Goal: Navigation & Orientation: Find specific page/section

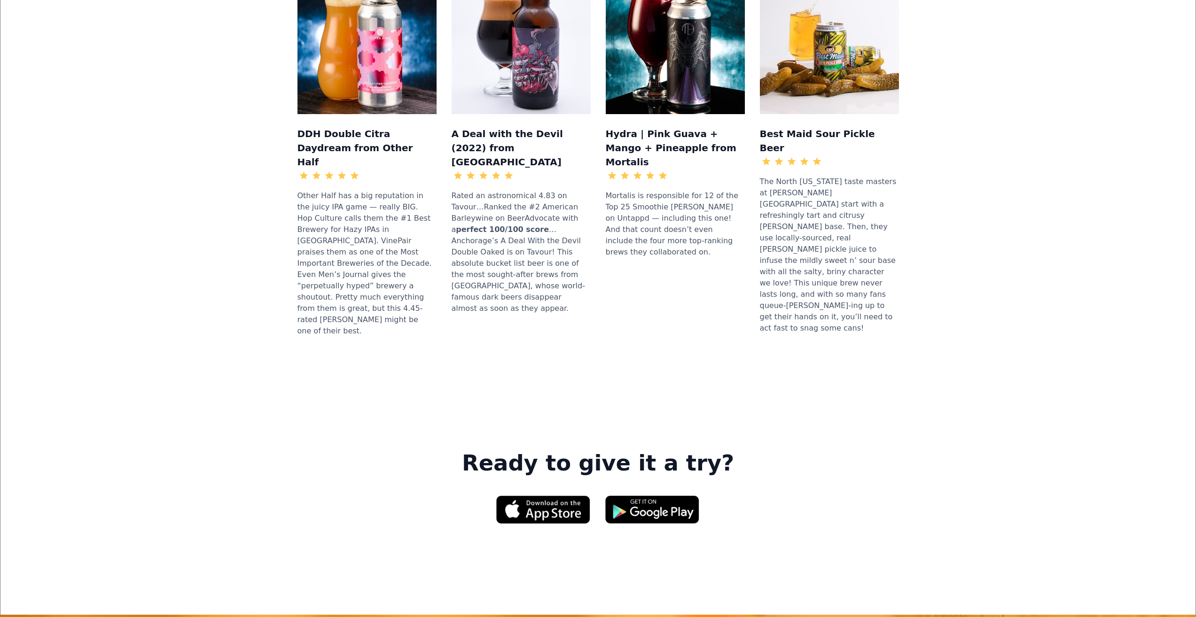
scroll to position [1128, 0]
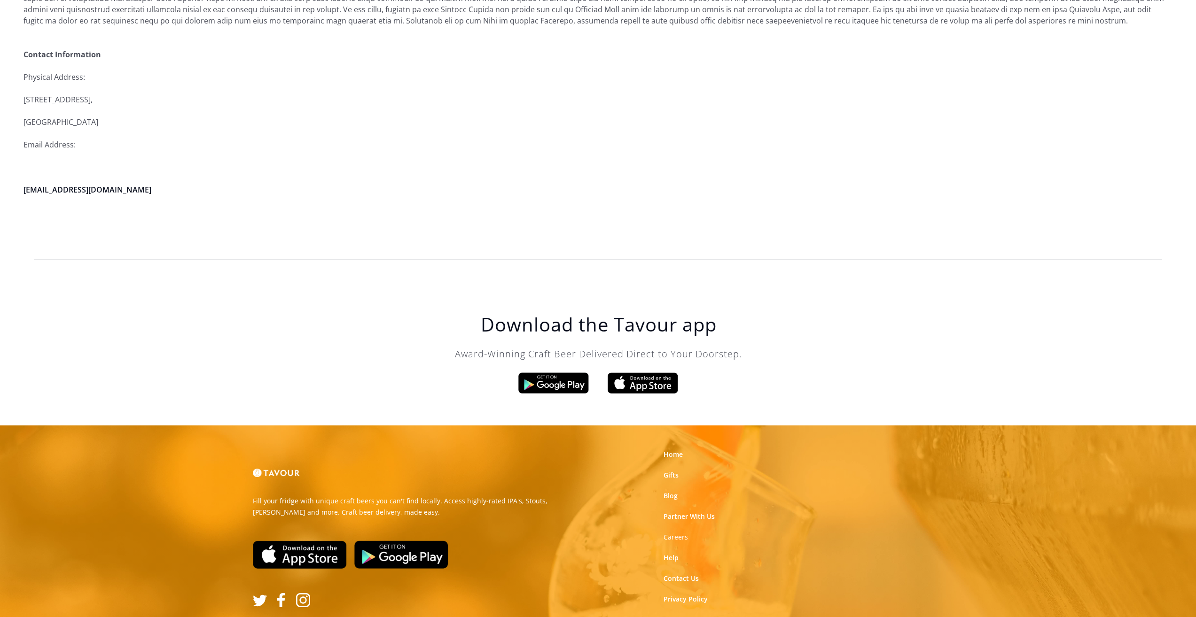
scroll to position [2292, 0]
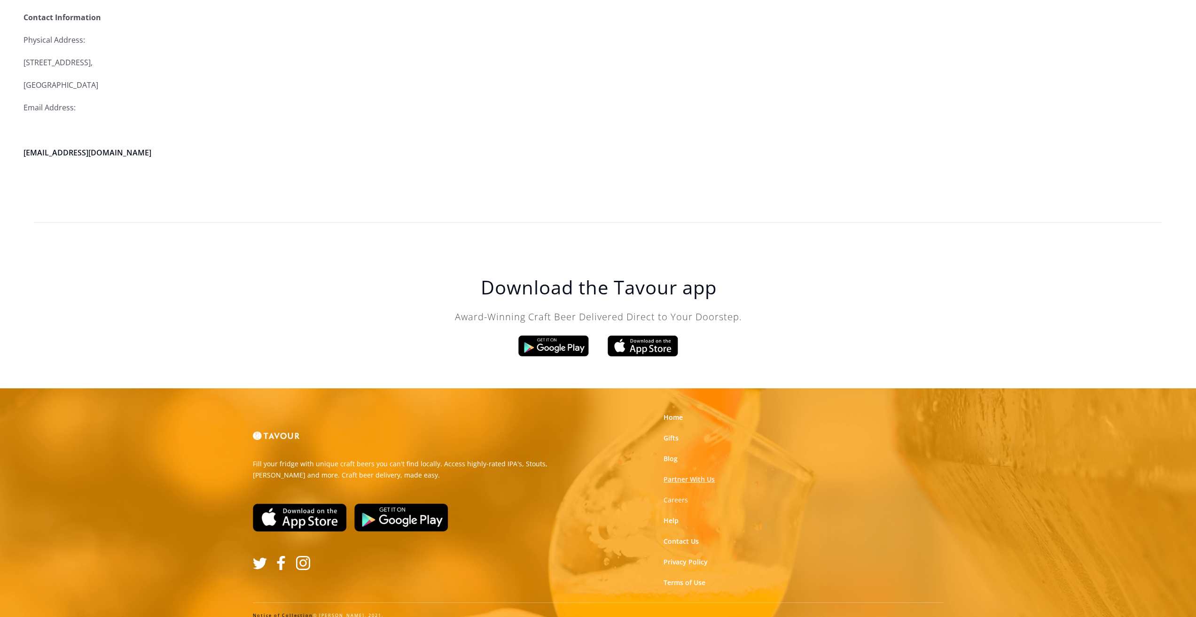
click at [676, 475] on link "Partner With Us" at bounding box center [688, 479] width 51 height 9
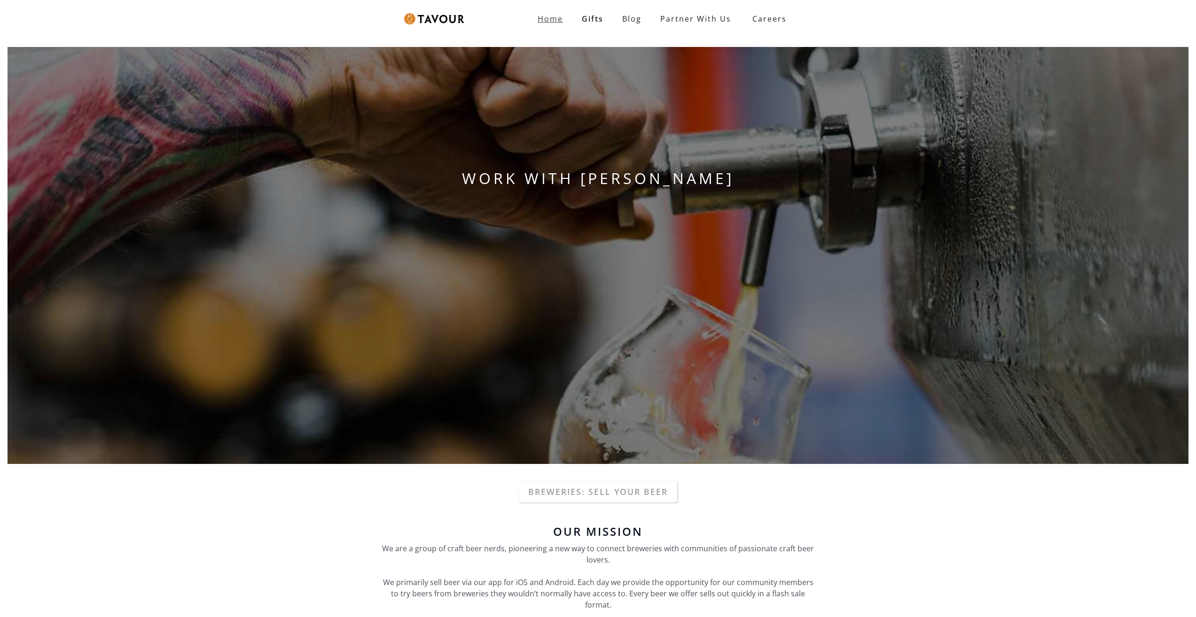
click at [569, 21] on link "Home" at bounding box center [550, 18] width 44 height 19
